Goal: Navigation & Orientation: Find specific page/section

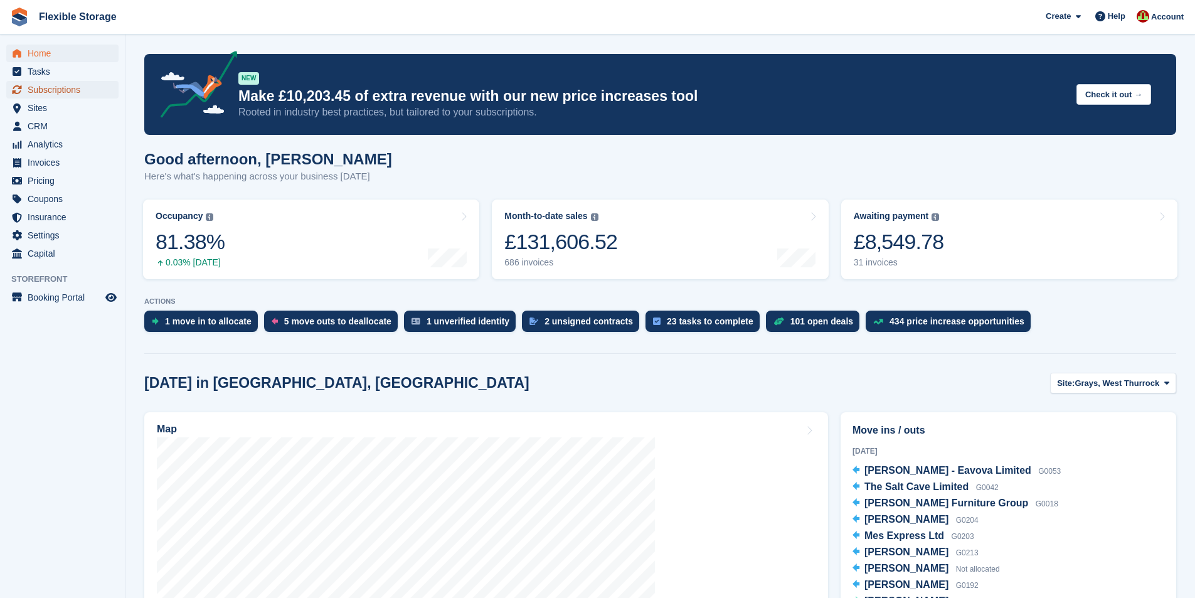
click at [48, 88] on span "Subscriptions" at bounding box center [65, 90] width 75 height 18
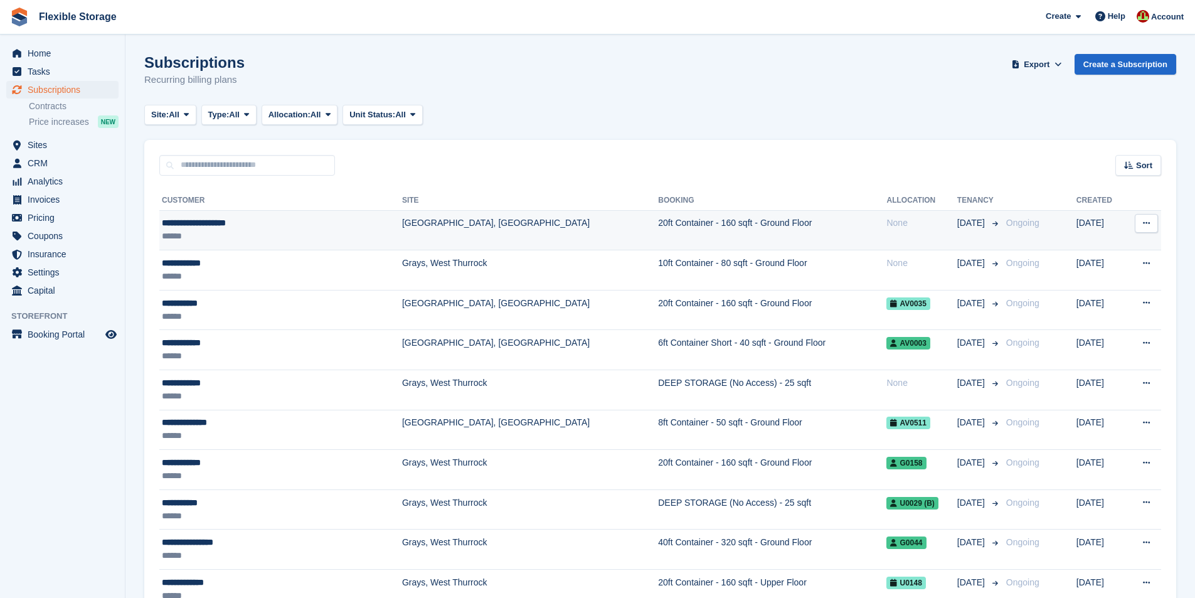
click at [203, 221] on div "**********" at bounding box center [250, 222] width 176 height 13
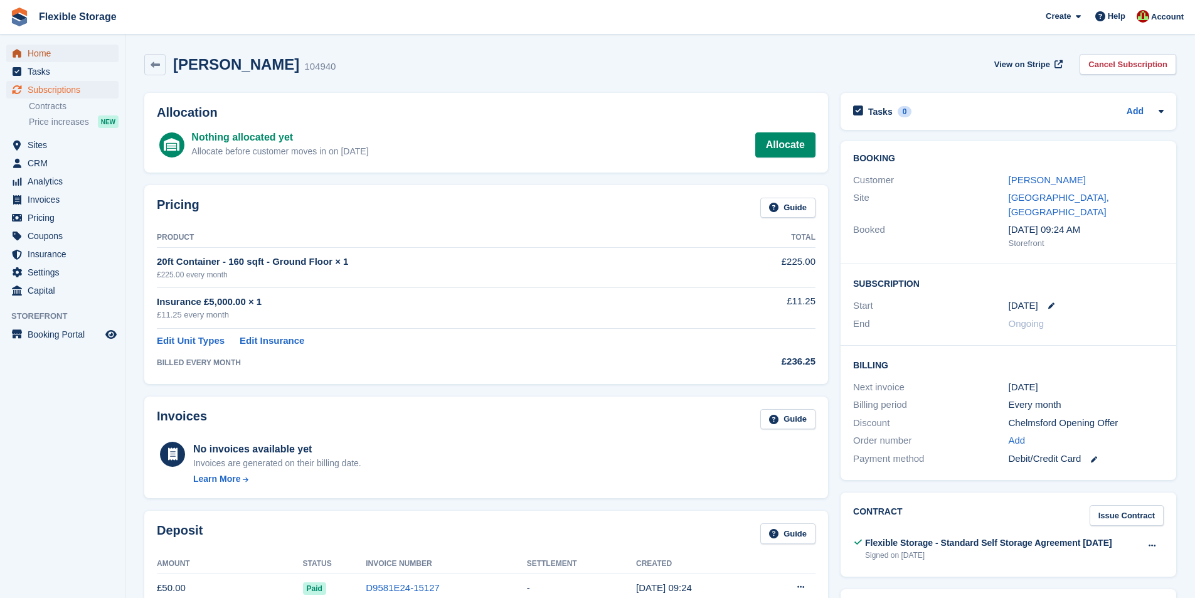
click at [55, 45] on span "Home" at bounding box center [65, 54] width 75 height 18
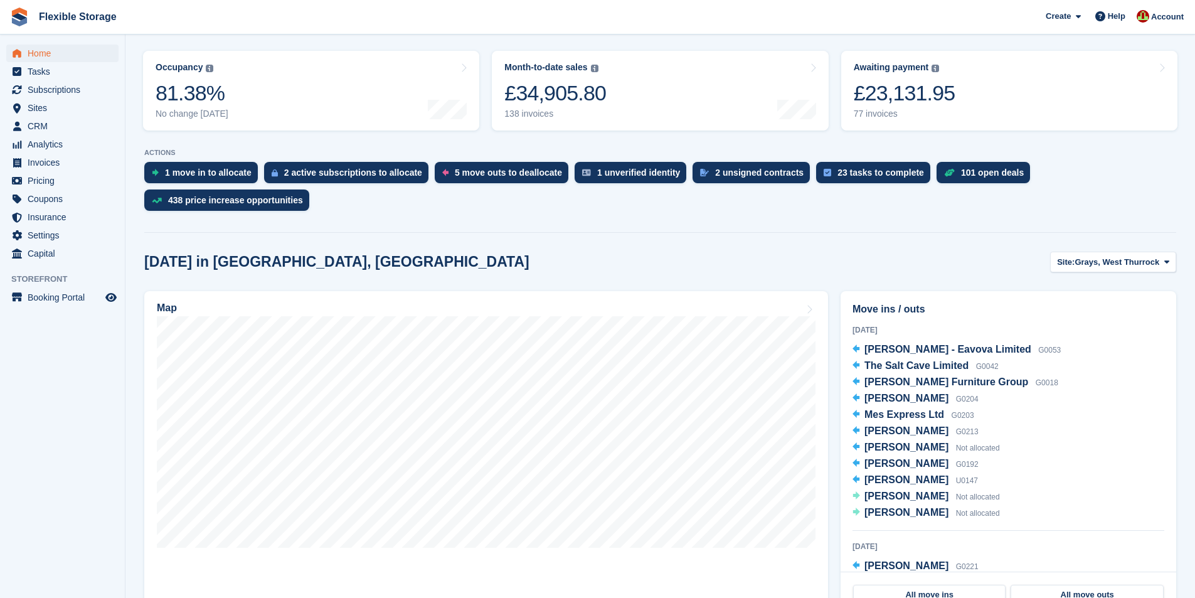
scroll to position [188, 0]
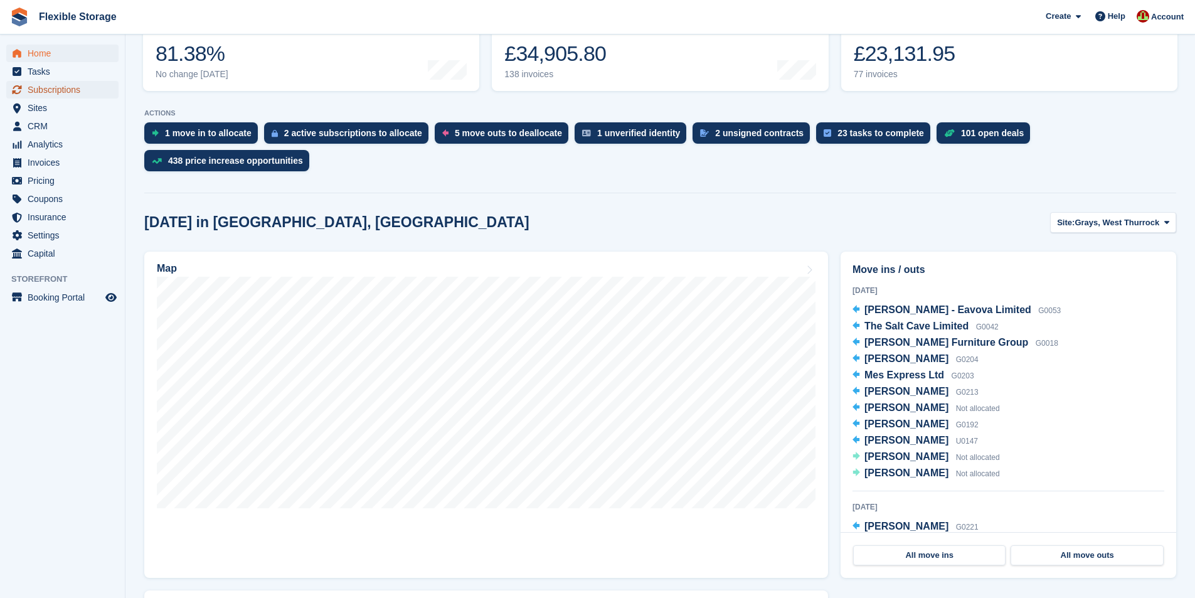
click at [75, 94] on span "Subscriptions" at bounding box center [65, 90] width 75 height 18
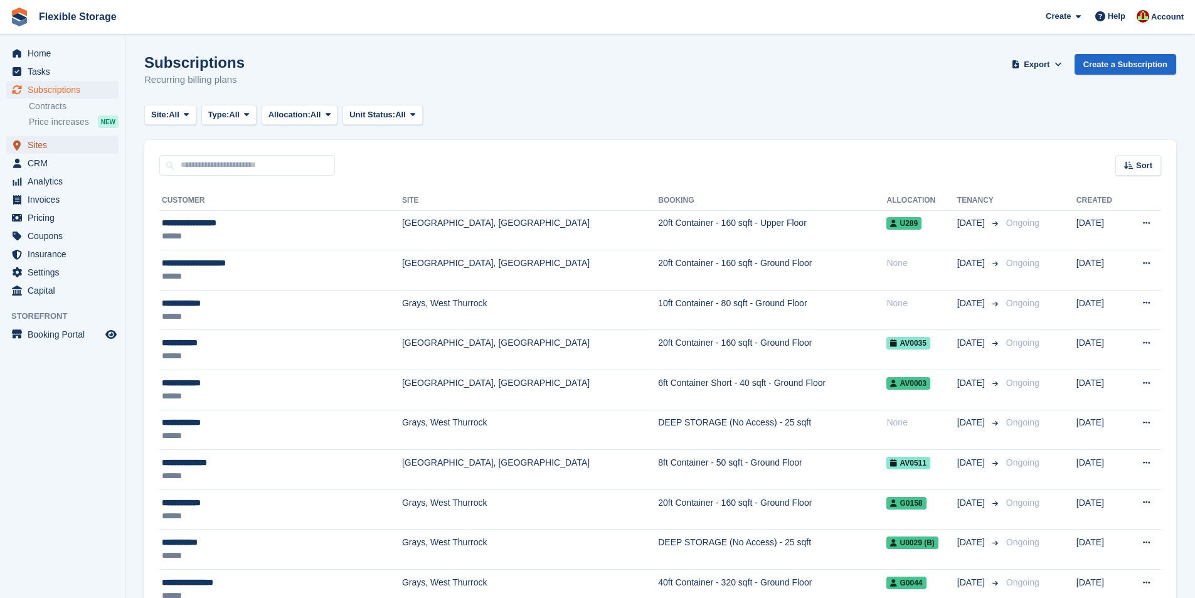
click at [52, 145] on span "Sites" at bounding box center [65, 145] width 75 height 18
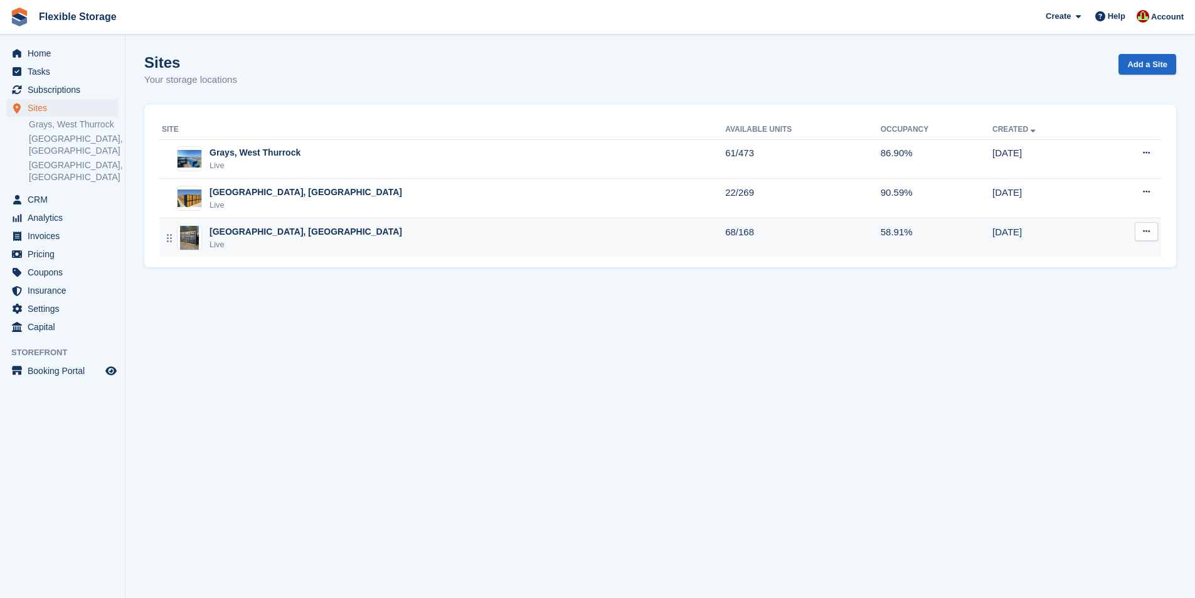
click at [364, 235] on div "Chelmsford, Essex Live" at bounding box center [443, 238] width 563 height 26
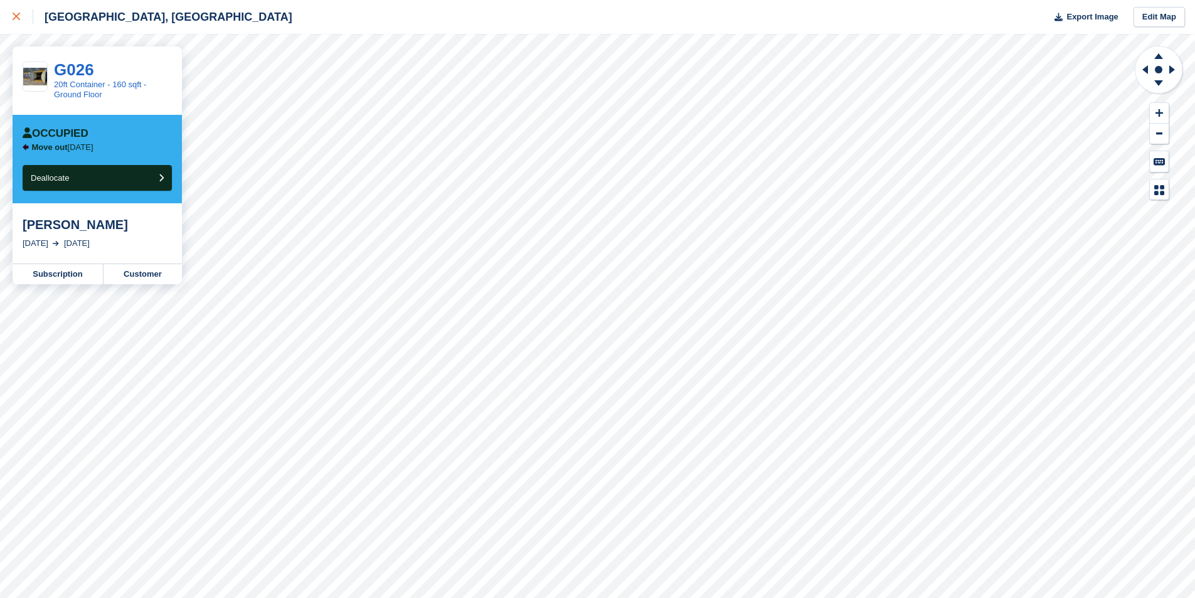
click at [8, 21] on link at bounding box center [16, 17] width 33 height 34
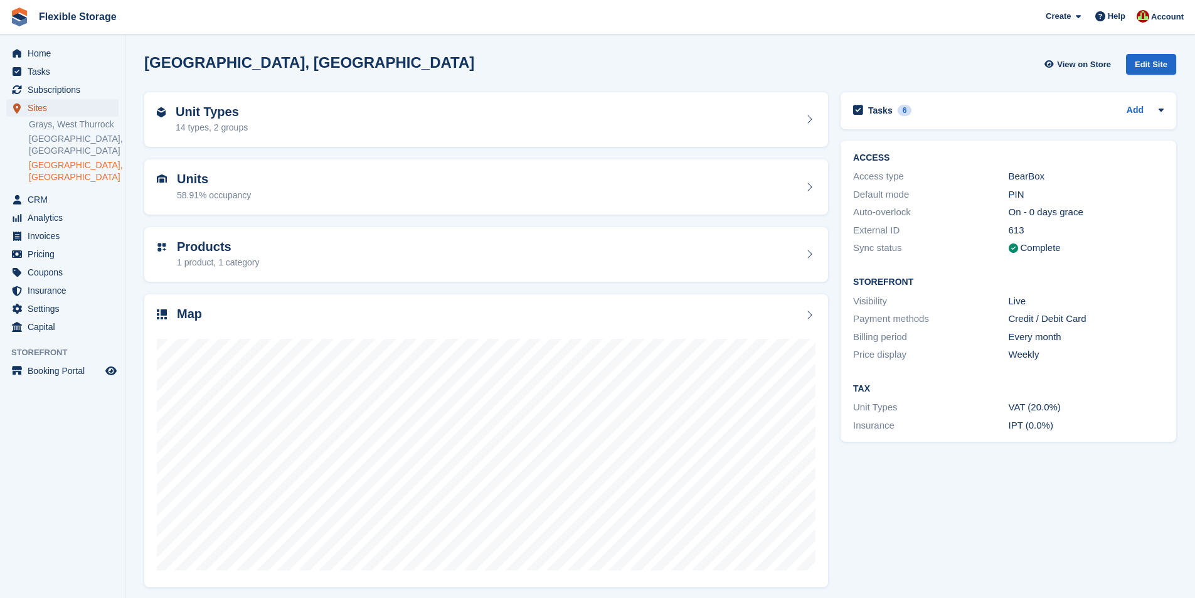
click at [46, 115] on span "Sites" at bounding box center [65, 108] width 75 height 18
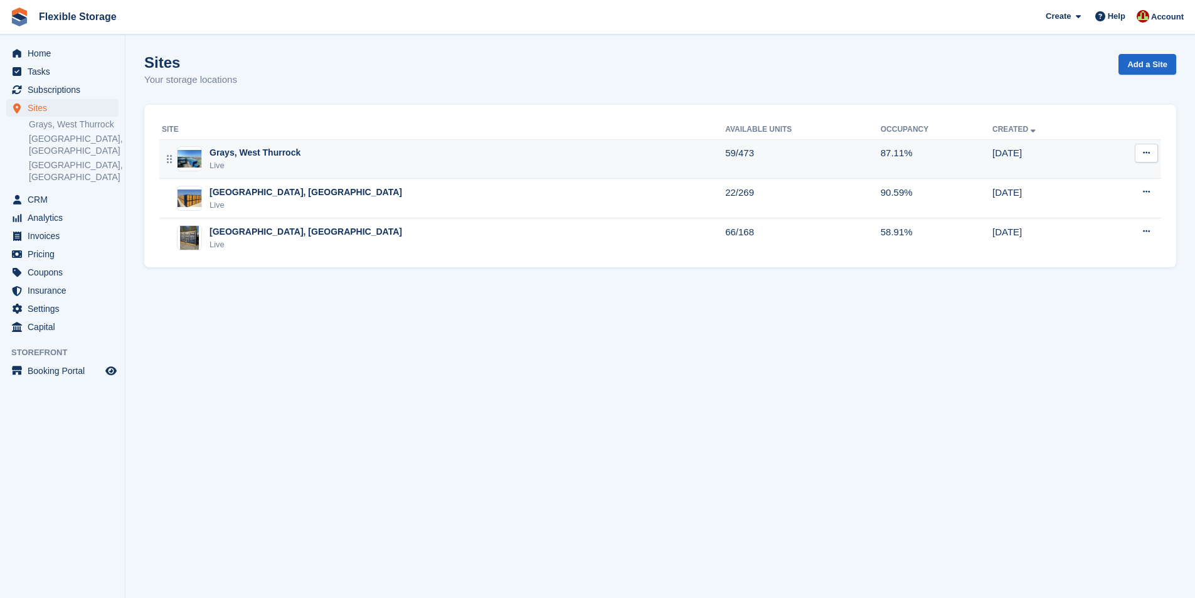
click at [367, 149] on div "Grays, West Thurrock Live" at bounding box center [443, 159] width 563 height 26
